Goal: Task Accomplishment & Management: Manage account settings

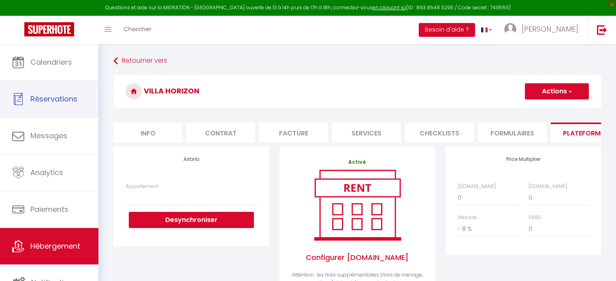
select select "- 8 %"
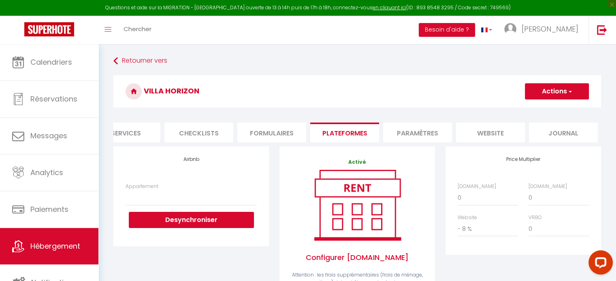
scroll to position [0, 241]
click at [514, 132] on li "website" at bounding box center [490, 133] width 69 height 20
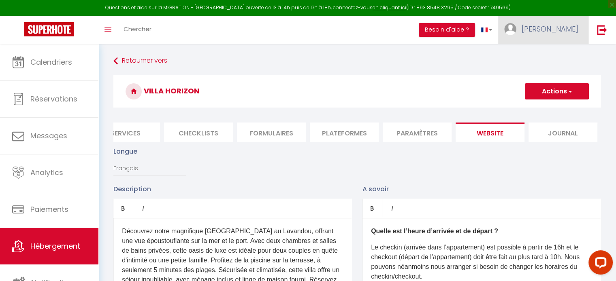
click at [568, 29] on span "[PERSON_NAME]" at bounding box center [550, 29] width 57 height 10
click at [559, 53] on link "Paramètres" at bounding box center [556, 56] width 60 height 14
select select "fr"
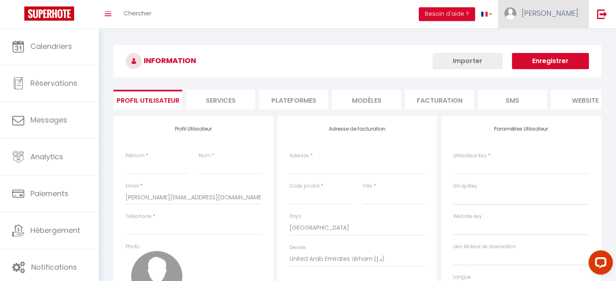
type input "[PERSON_NAME]"
type input "Cannizzo"
type input "0641029848"
type input "28 Impasse de la Cannaie"
type input "83400"
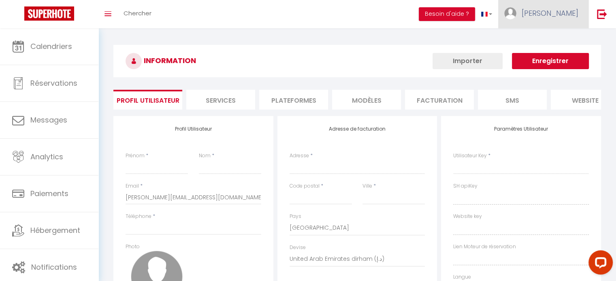
type input "Hyères"
select select "28"
type input "IplgG8Gqik6iMUMT98poOxmgU"
type input "OW1zS60WN2MZDTLGsIk2wYi2l"
type input "[URL][DOMAIN_NAME]"
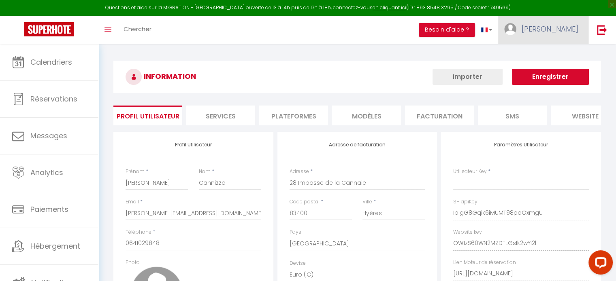
select select "fr"
type input "IplgG8Gqik6iMUMT98poOxmgU"
type input "OW1zS60WN2MZDTLGsIk2wYi2l"
type input "[URL][DOMAIN_NAME]"
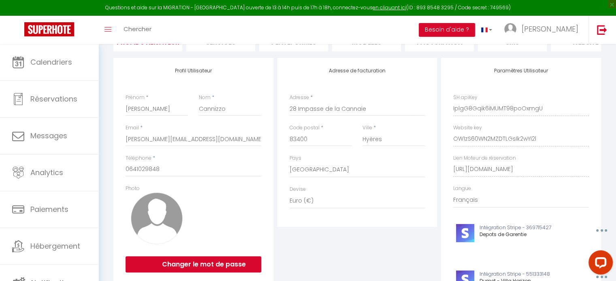
scroll to position [75, 0]
